Goal: Task Accomplishment & Management: Complete application form

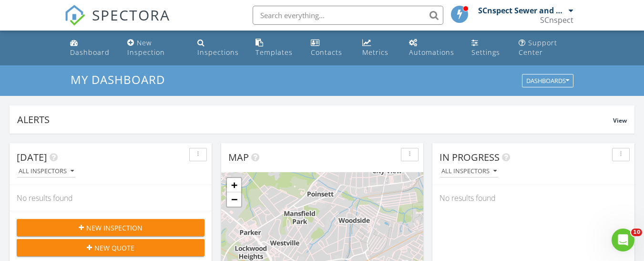
scroll to position [882, 659]
click at [131, 40] on div "New Inspection" at bounding box center [130, 43] width 7 height 8
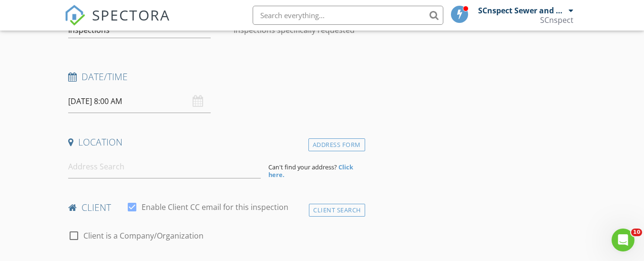
scroll to position [143, 0]
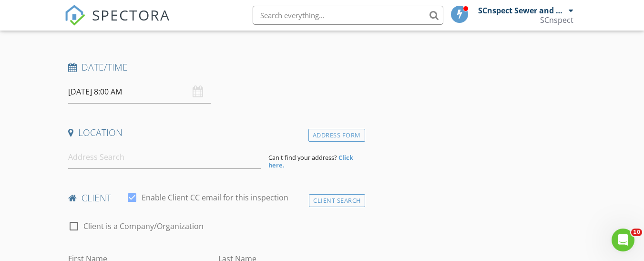
click at [198, 92] on div "08/28/2025 8:00 AM" at bounding box center [139, 91] width 143 height 23
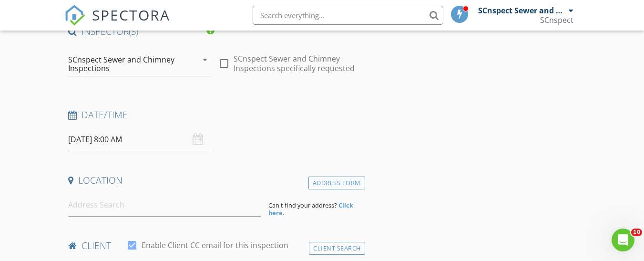
scroll to position [48, 0]
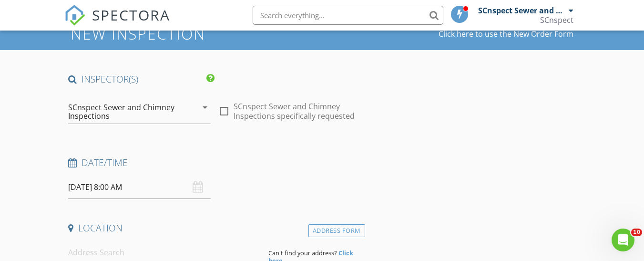
click at [114, 108] on div "SCnspect Sewer and Chimney Inspections" at bounding box center [126, 111] width 116 height 17
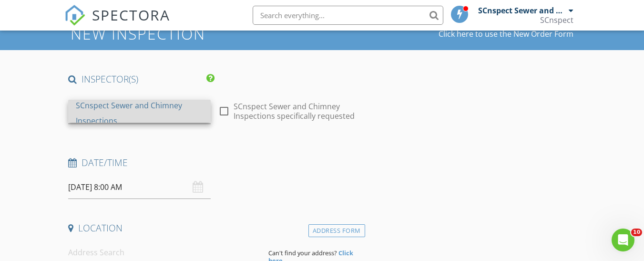
click at [123, 106] on div "SCnspect Sewer and Chimney Inspections" at bounding box center [139, 113] width 127 height 31
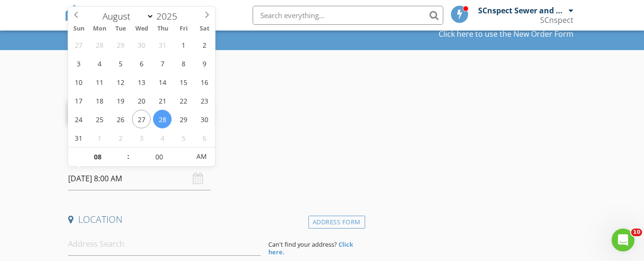
drag, startPoint x: 166, startPoint y: 173, endPoint x: 161, endPoint y: 173, distance: 5.3
click at [166, 173] on input "08/28/2025 8:00 AM" at bounding box center [139, 178] width 143 height 23
type input "08/27/2025 8:00 AM"
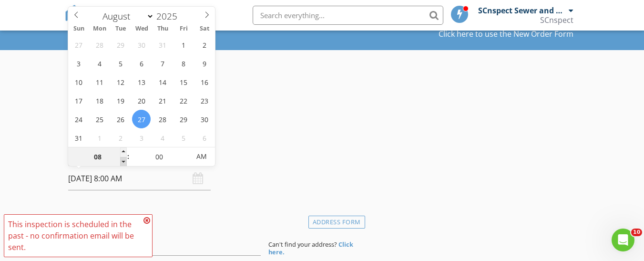
type input "07"
type input "08/27/2025 7:00 AM"
click at [123, 158] on span at bounding box center [123, 162] width 7 height 10
type input "06"
type input "08/27/2025 6:00 AM"
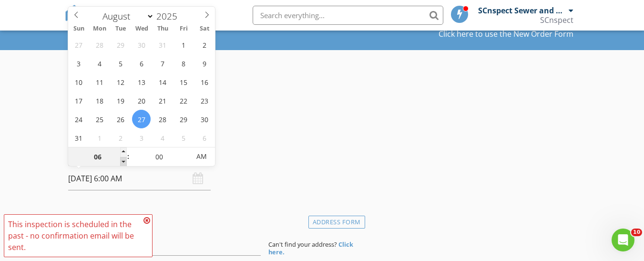
click at [123, 158] on span at bounding box center [123, 162] width 7 height 10
type input "05"
type input "08/27/2025 5:00 AM"
click at [123, 158] on span at bounding box center [123, 162] width 7 height 10
type input "04"
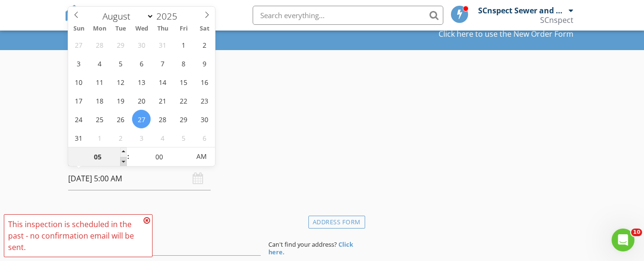
type input "08/27/2025 4:00 AM"
click at [123, 158] on span at bounding box center [123, 162] width 7 height 10
type input "05"
type input "08/27/2025 4:05 AM"
click at [185, 150] on span at bounding box center [185, 152] width 7 height 10
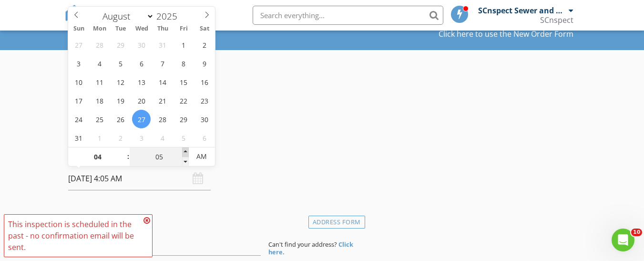
type input "10"
type input "08/27/2025 4:10 AM"
click at [185, 150] on span at bounding box center [185, 152] width 7 height 10
type input "15"
type input "08/27/2025 4:15 AM"
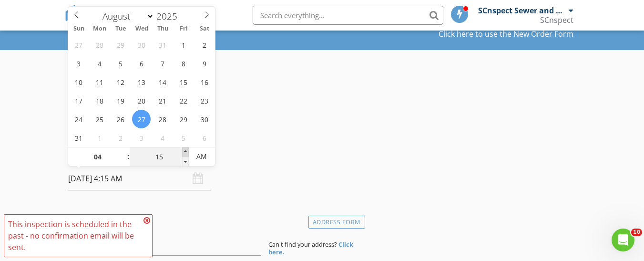
click at [185, 150] on span at bounding box center [185, 152] width 7 height 10
type input "20"
type input "08/27/2025 4:20 AM"
click at [185, 150] on span at bounding box center [185, 152] width 7 height 10
type input "25"
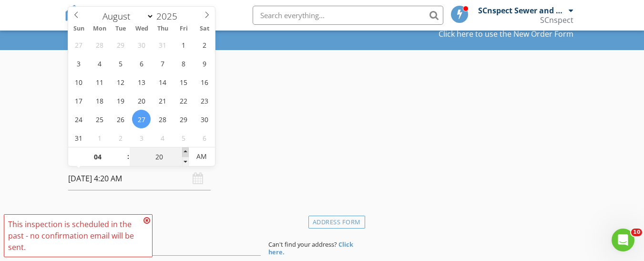
type input "08/27/2025 4:25 AM"
click at [185, 150] on span at bounding box center [185, 152] width 7 height 10
type input "30"
click at [185, 150] on span at bounding box center [185, 152] width 7 height 10
type input "08/27/2025 4:30 PM"
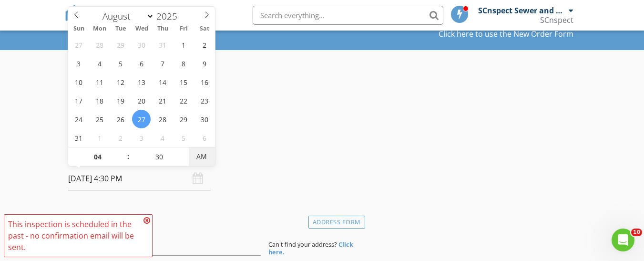
click at [198, 155] on span "AM" at bounding box center [202, 156] width 26 height 19
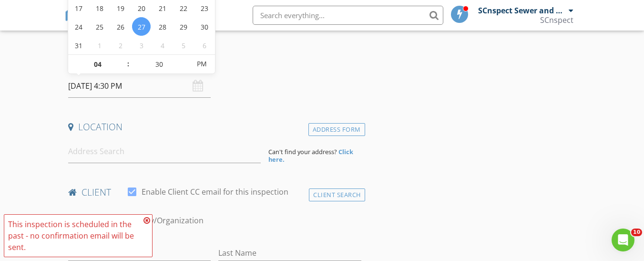
scroll to position [143, 0]
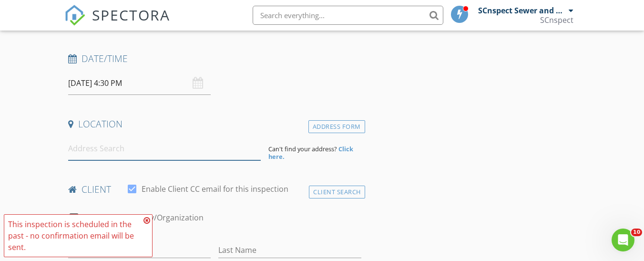
click at [99, 146] on input at bounding box center [164, 148] width 193 height 23
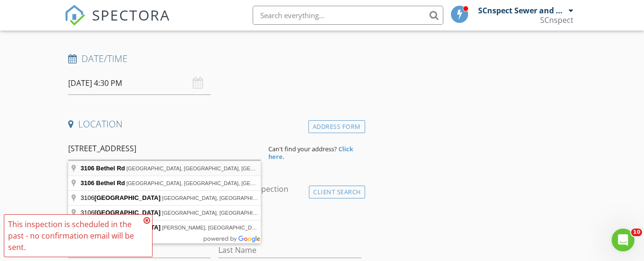
type input "3106 Bethel Rd, Simpsonville, SC, USA"
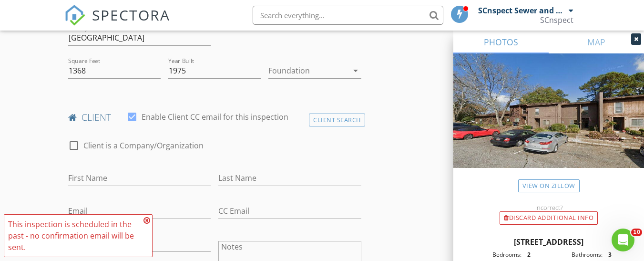
scroll to position [334, 0]
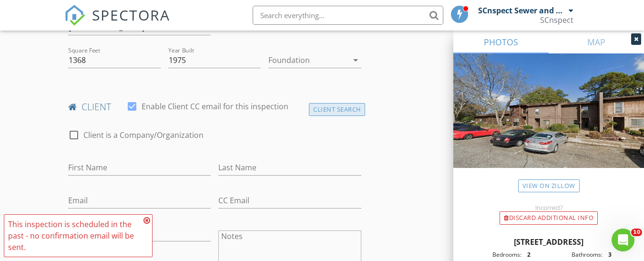
click at [331, 106] on div "Client Search" at bounding box center [337, 109] width 56 height 13
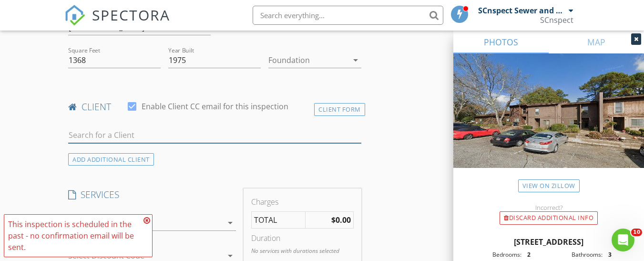
click at [115, 138] on input "text" at bounding box center [214, 135] width 293 height 16
type input "noah"
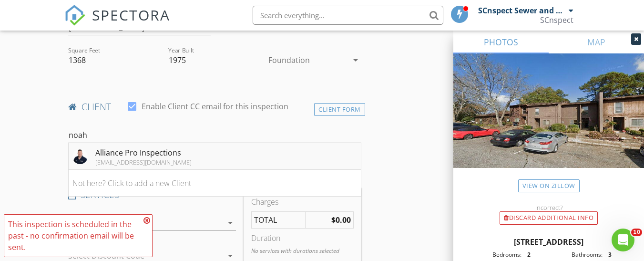
click at [125, 153] on div "Alliance Pro Inspections" at bounding box center [143, 152] width 96 height 11
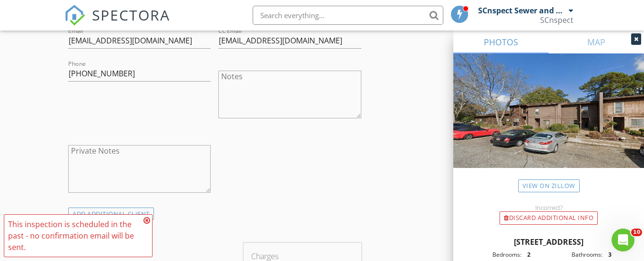
scroll to position [477, 0]
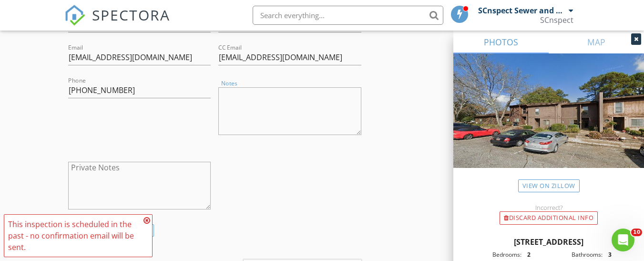
click at [251, 99] on textarea "Notes" at bounding box center [289, 111] width 143 height 48
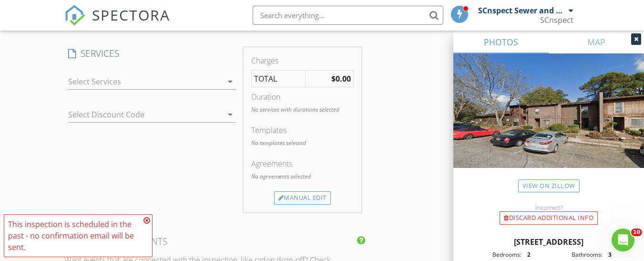
scroll to position [667, 0]
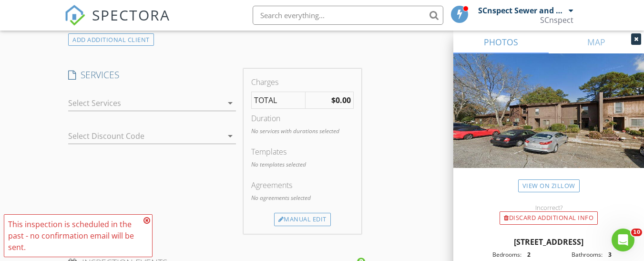
type textarea "unit 84"
click at [231, 101] on icon "arrow_drop_down" at bounding box center [229, 102] width 11 height 11
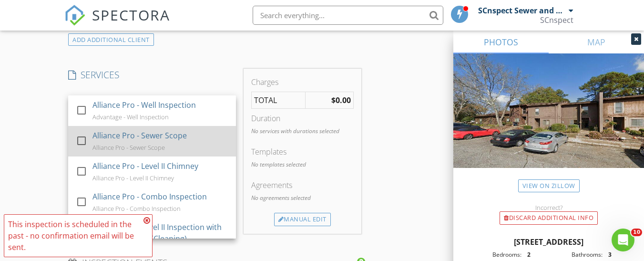
click at [159, 134] on div "Alliance Pro - Sewer Scope" at bounding box center [139, 135] width 94 height 11
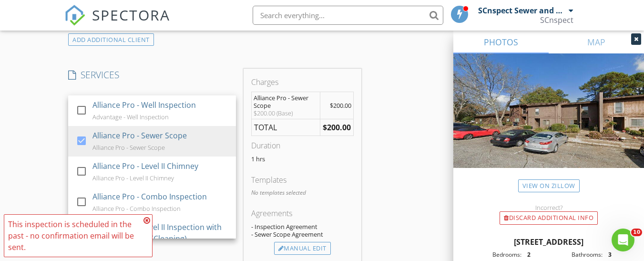
click at [34, 136] on div "New Inspection Click here to use the New Order Form INSPECTOR(S) check_box_outl…" at bounding box center [322, 189] width 644 height 1582
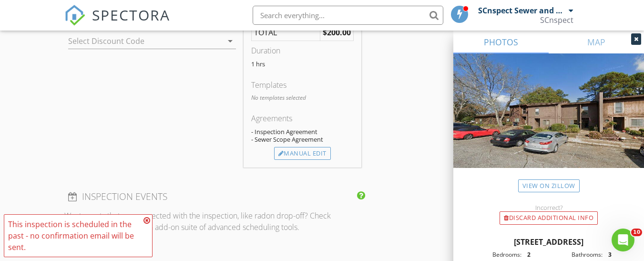
scroll to position [763, 0]
click at [147, 219] on icon at bounding box center [146, 220] width 7 height 8
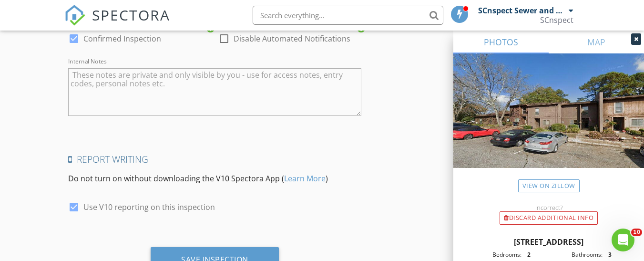
scroll to position [1387, 0]
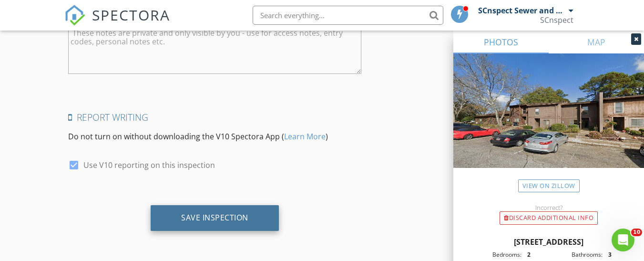
click at [201, 213] on div "Save Inspection" at bounding box center [214, 218] width 67 height 10
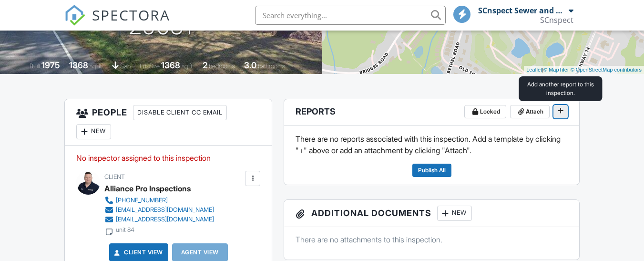
click at [559, 111] on icon at bounding box center [561, 111] width 6 height 10
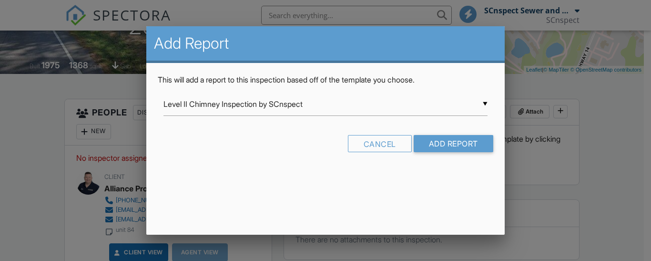
click at [482, 101] on div "▼ Level II Chimney Inspection by SCnspect Level II Chimney Inspection by SCnspe…" at bounding box center [325, 103] width 324 height 23
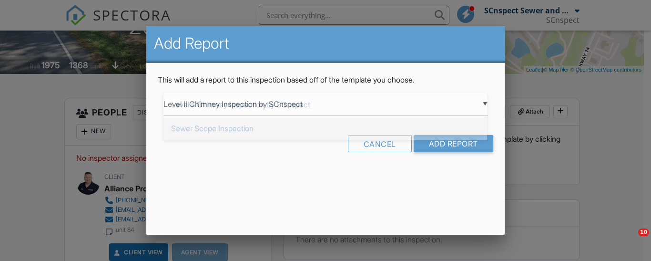
click at [234, 124] on span "Sewer Scope Inspection" at bounding box center [325, 128] width 324 height 24
type input "Sewer Scope Inspection"
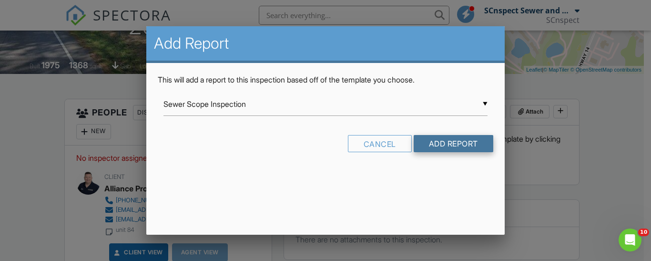
click at [449, 139] on input "Add Report" at bounding box center [454, 143] width 80 height 17
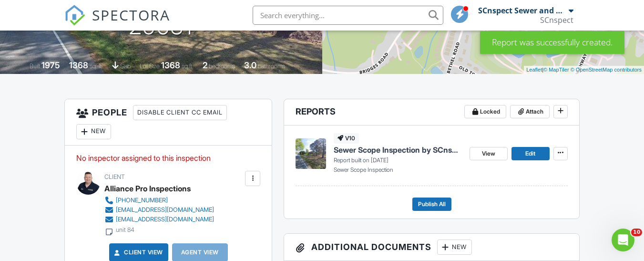
click at [370, 146] on span "Sewer Scope Inspection by SCnspect" at bounding box center [398, 149] width 128 height 10
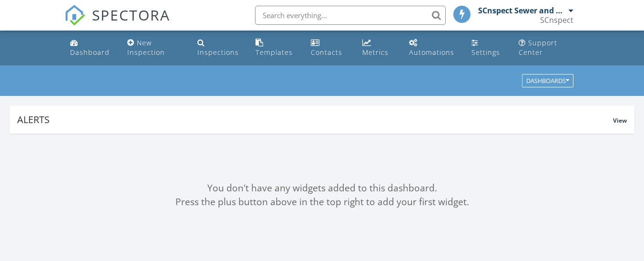
click at [572, 7] on div at bounding box center [571, 11] width 5 height 8
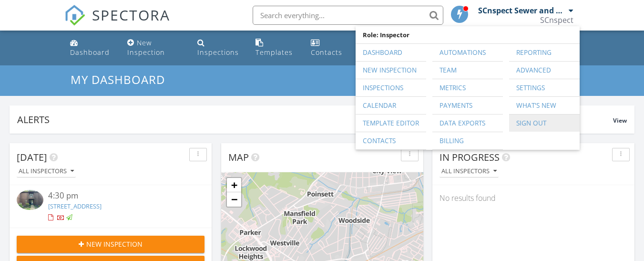
scroll to position [5, 5]
click at [530, 118] on link "Sign Out" at bounding box center [544, 122] width 61 height 17
